Goal: Task Accomplishment & Management: Manage account settings

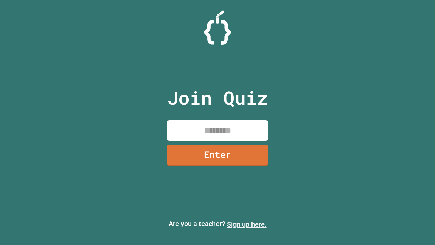
click at [247, 224] on link "Sign up here." at bounding box center [247, 224] width 40 height 8
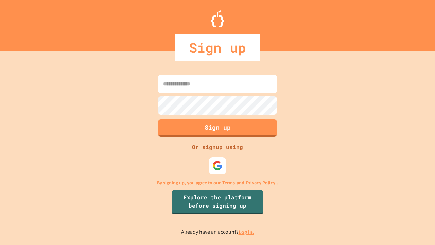
click at [247, 232] on link "Log in." at bounding box center [247, 232] width 16 height 7
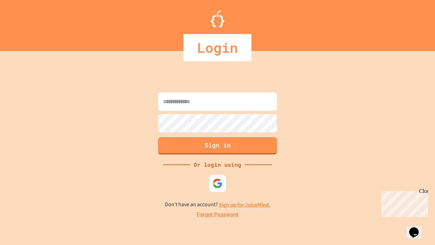
click at [218, 215] on link "Forgot Password" at bounding box center [217, 215] width 41 height 8
